Goal: Task Accomplishment & Management: Use online tool/utility

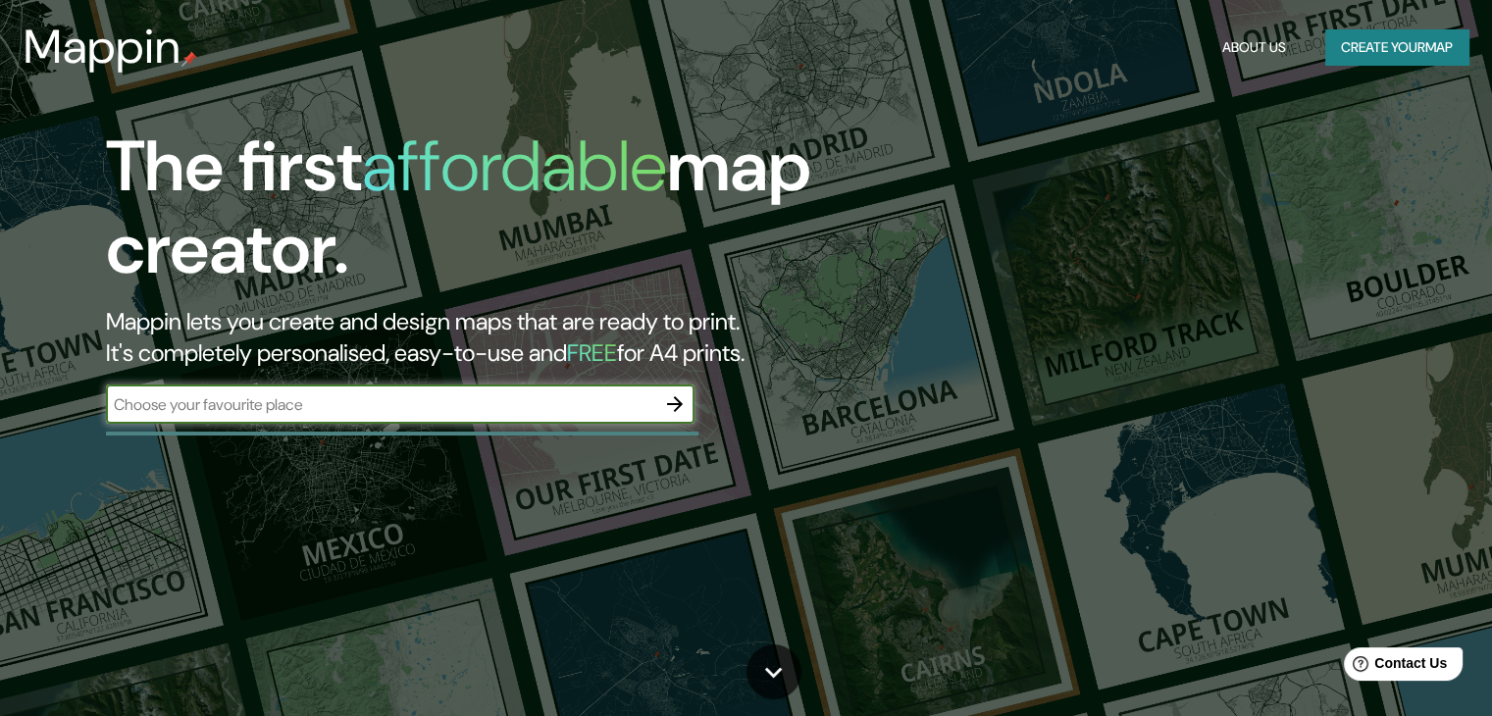
click at [514, 409] on input "text" at bounding box center [380, 404] width 549 height 23
type input "Pachacamac Lima [GEOGRAPHIC_DATA]"
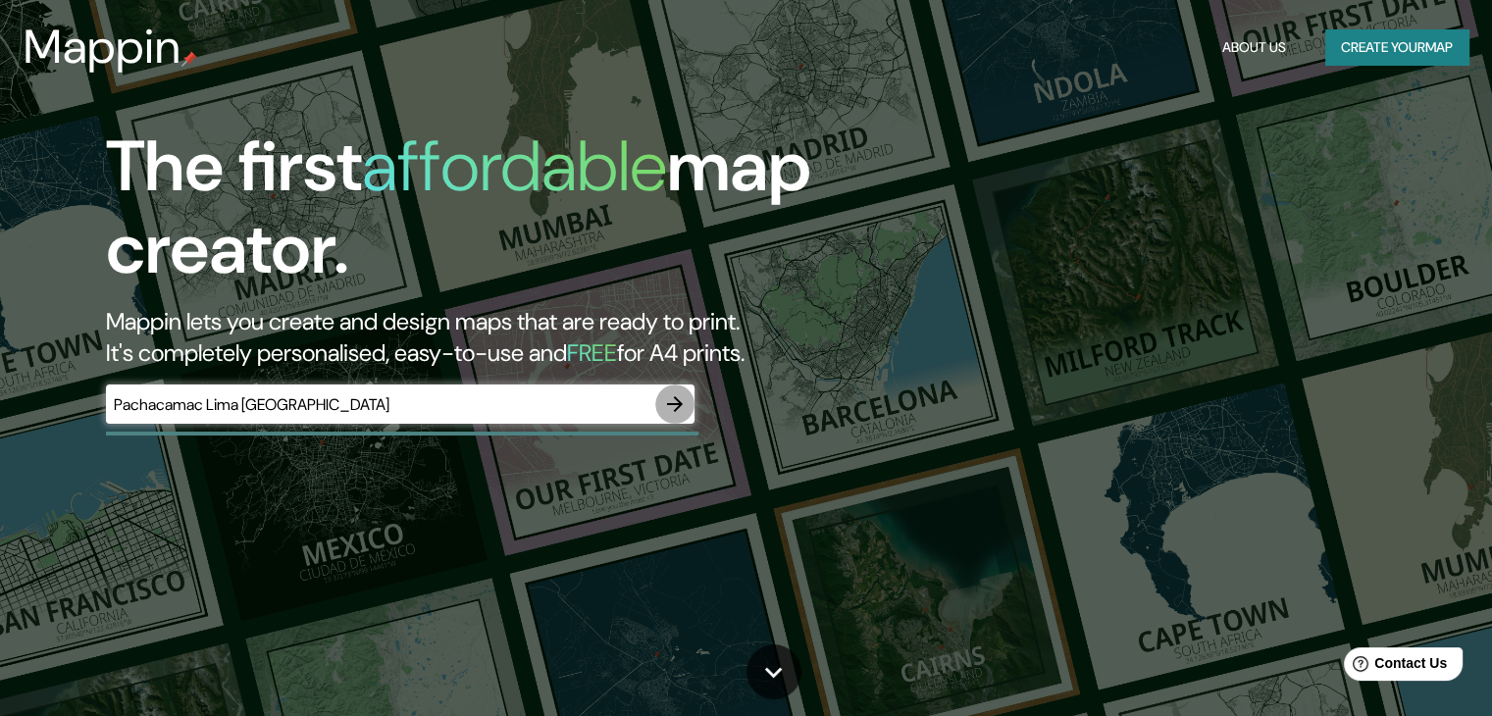
click at [674, 403] on icon "button" at bounding box center [675, 404] width 16 height 16
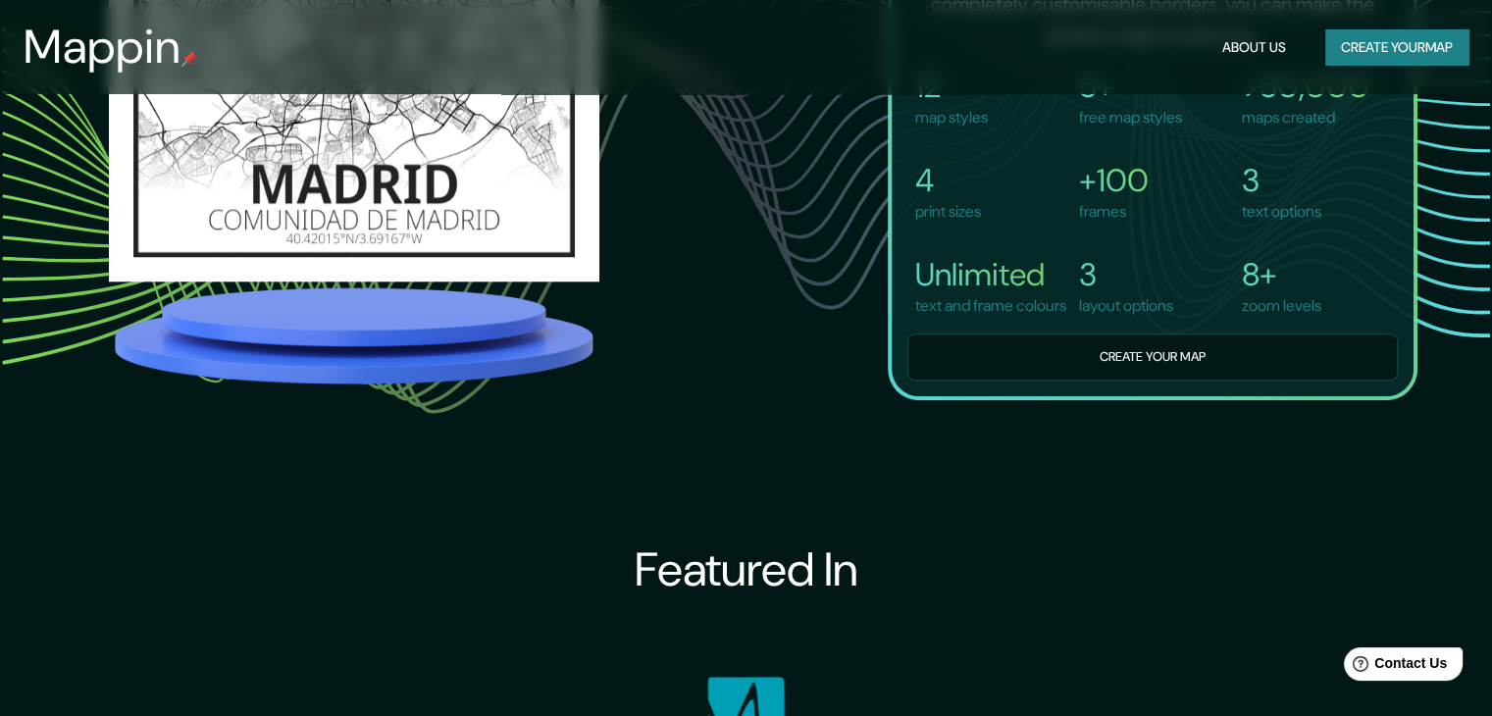
scroll to position [2060, 0]
